Goal: Information Seeking & Learning: Check status

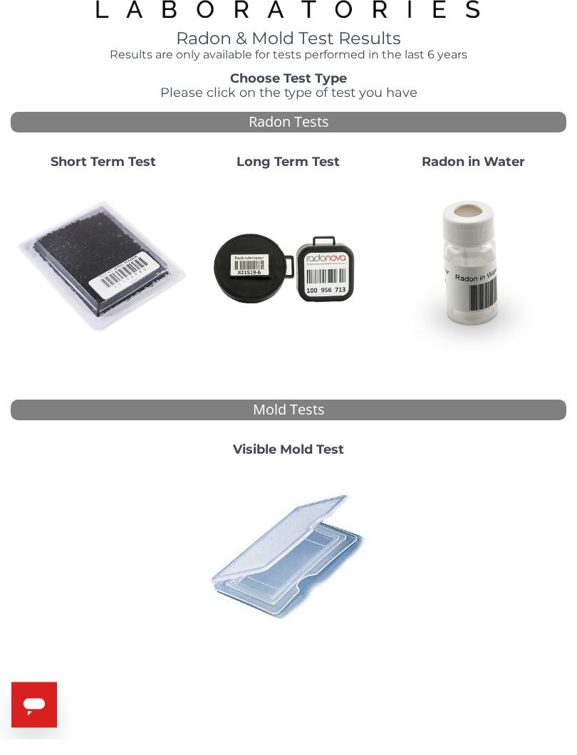
scroll to position [31, 0]
click at [98, 266] on img at bounding box center [103, 283] width 174 height 174
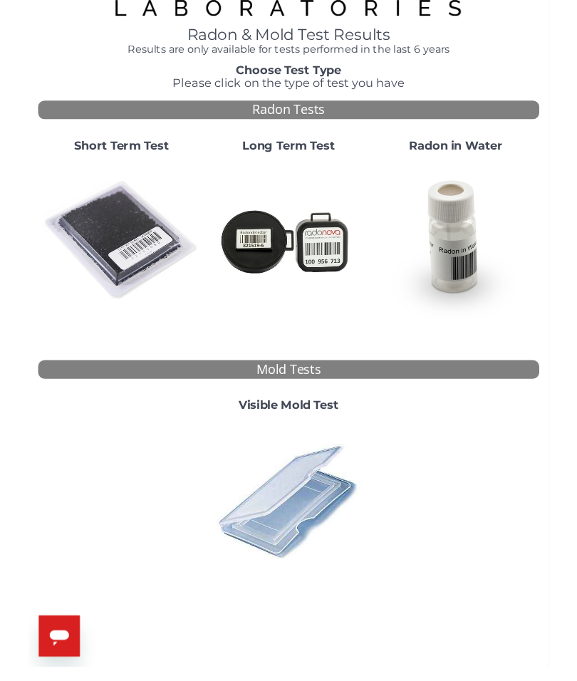
scroll to position [0, 0]
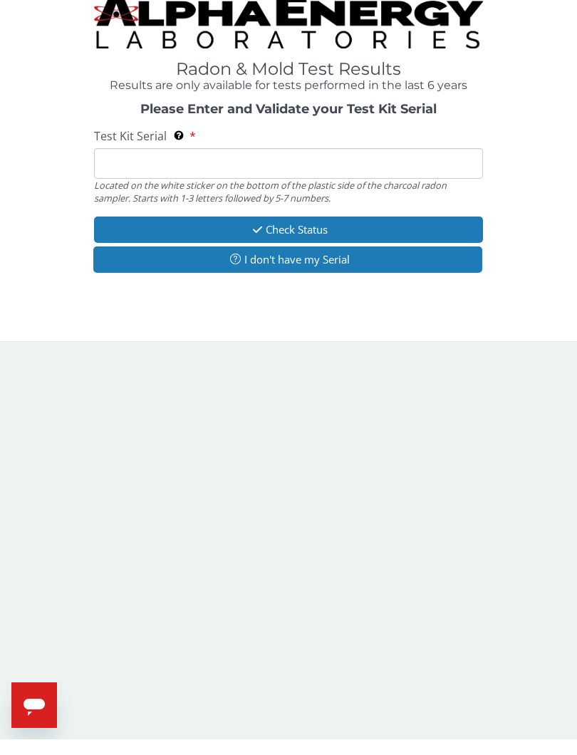
click at [417, 164] on input "Test Kit Serial Located on the white sticker on the bottom of the plastic side …" at bounding box center [288, 179] width 389 height 31
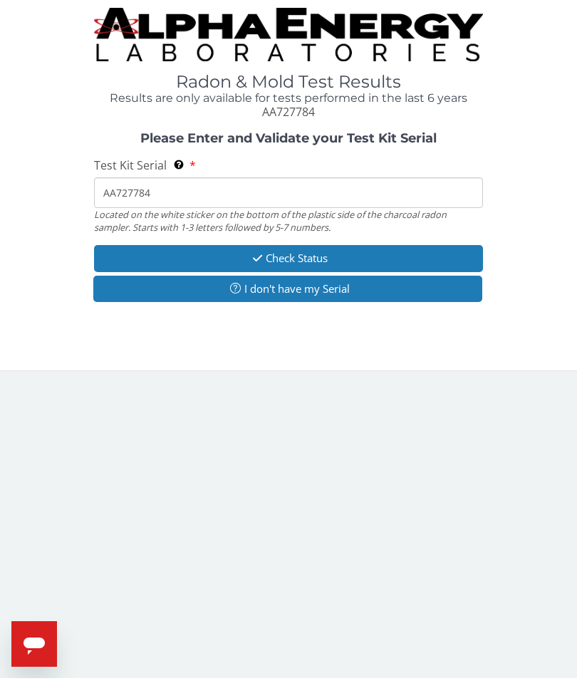
type input "AA727784"
click at [451, 251] on button "Check Status" at bounding box center [288, 261] width 389 height 26
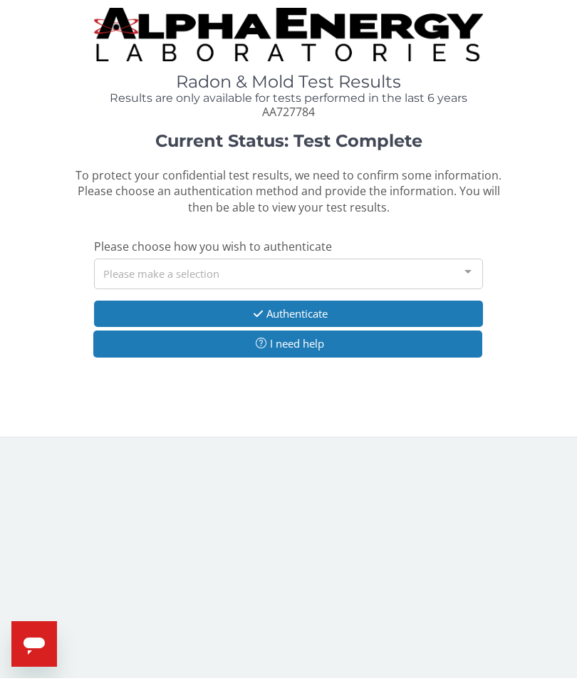
click at [472, 263] on div at bounding box center [468, 275] width 28 height 27
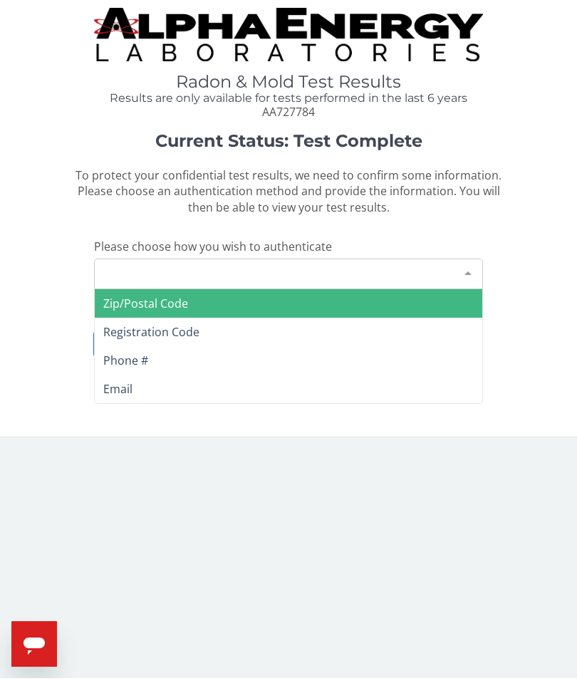
click at [139, 355] on span "Phone #" at bounding box center [125, 363] width 45 height 16
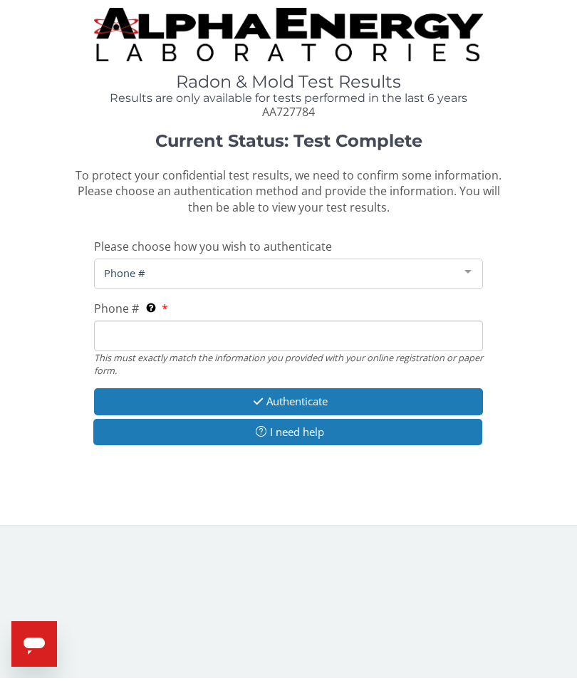
click at [477, 270] on div at bounding box center [468, 275] width 28 height 27
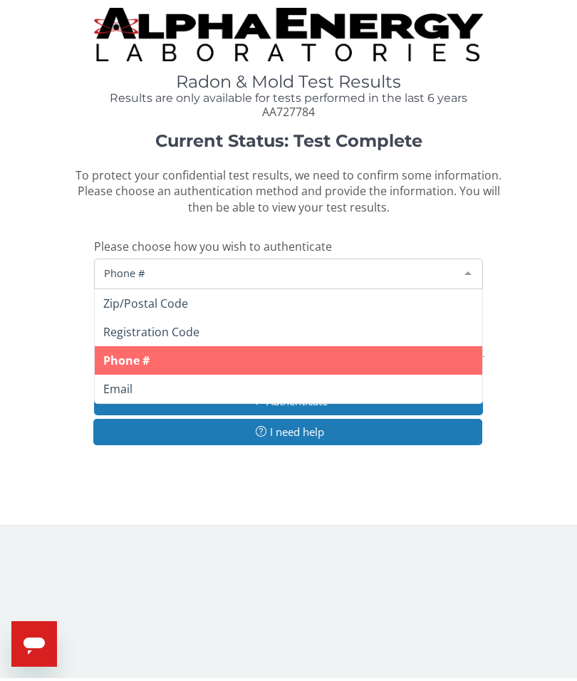
click at [408, 349] on span "Phone #" at bounding box center [288, 363] width 387 height 28
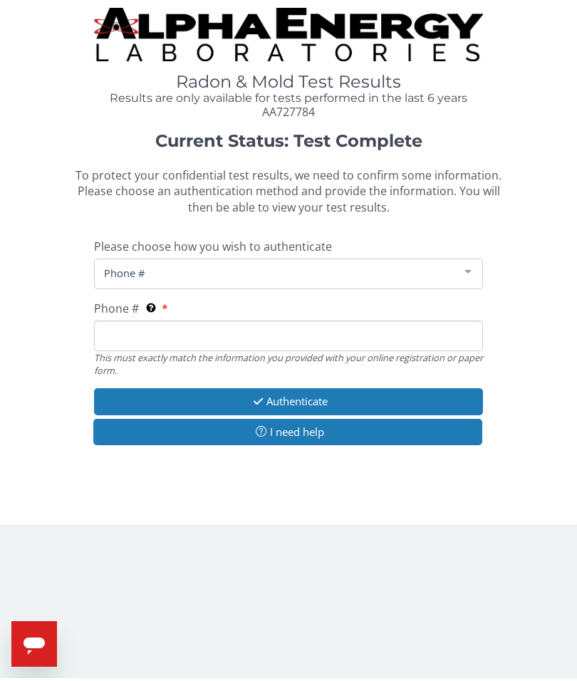
click at [357, 330] on input "Phone # This must exactly match the information you provided with your online r…" at bounding box center [288, 338] width 389 height 31
click at [167, 303] on label "Phone # This must exactly match the information you provided with your online r…" at bounding box center [131, 311] width 74 height 16
click at [167, 323] on input "302" at bounding box center [288, 338] width 389 height 31
click at [159, 307] on span "This must exactly match the information you provided with your online registrat…" at bounding box center [152, 311] width 14 height 16
click at [159, 323] on input "302" at bounding box center [288, 338] width 389 height 31
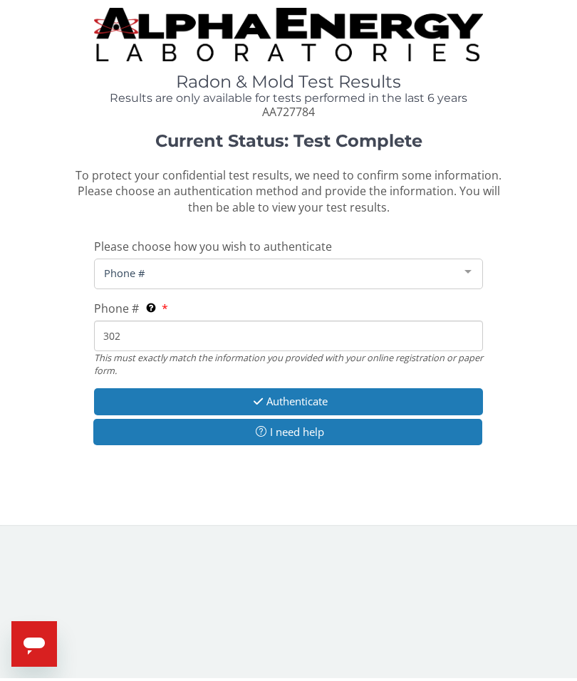
click at [295, 260] on div "This must exactly match the information you provided with your online registrat…" at bounding box center [252, 250] width 214 height 93
click at [295, 323] on input "302" at bounding box center [288, 338] width 389 height 31
click at [166, 298] on div "This must exactly match the information you provided with your online registrat…" at bounding box center [252, 250] width 214 height 93
click at [166, 323] on input "302" at bounding box center [288, 338] width 389 height 31
click at [168, 298] on div "This must exactly match the information you provided with your online registrat…" at bounding box center [252, 250] width 214 height 93
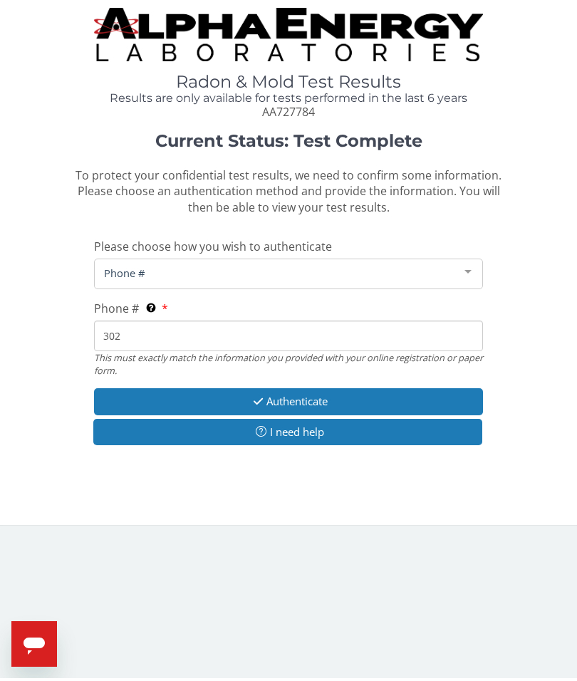
click at [168, 323] on input "302" at bounding box center [288, 338] width 389 height 31
click at [326, 276] on div "This must exactly match the information you provided with your online registrat…" at bounding box center [252, 250] width 214 height 93
click at [326, 323] on input "302" at bounding box center [288, 338] width 389 height 31
click at [528, 277] on div "Current Status: Test Complete To protect your confidential test results, we nee…" at bounding box center [288, 299] width 555 height 328
click at [382, 327] on input "302" at bounding box center [288, 338] width 389 height 31
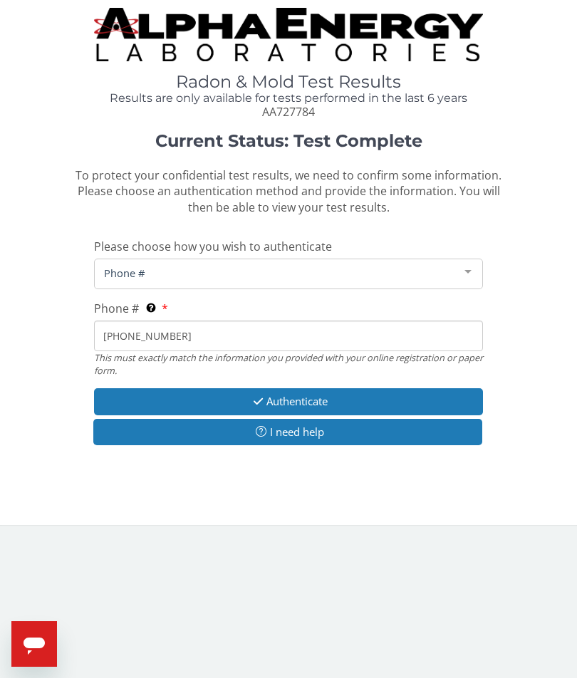
type input "302 359 5843"
click at [469, 545] on body "Radon & Mold Test Results Results are only available for tests performed in the…" at bounding box center [288, 340] width 577 height 681
click at [447, 391] on button "Authenticate" at bounding box center [288, 404] width 389 height 26
